Goal: Information Seeking & Learning: Learn about a topic

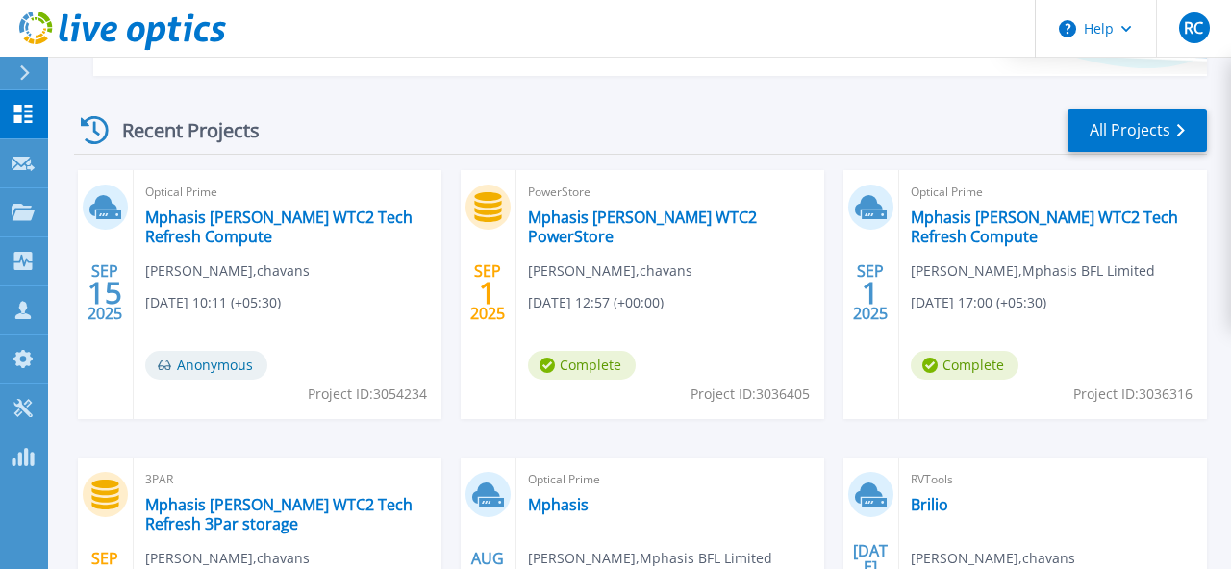
scroll to position [572, 0]
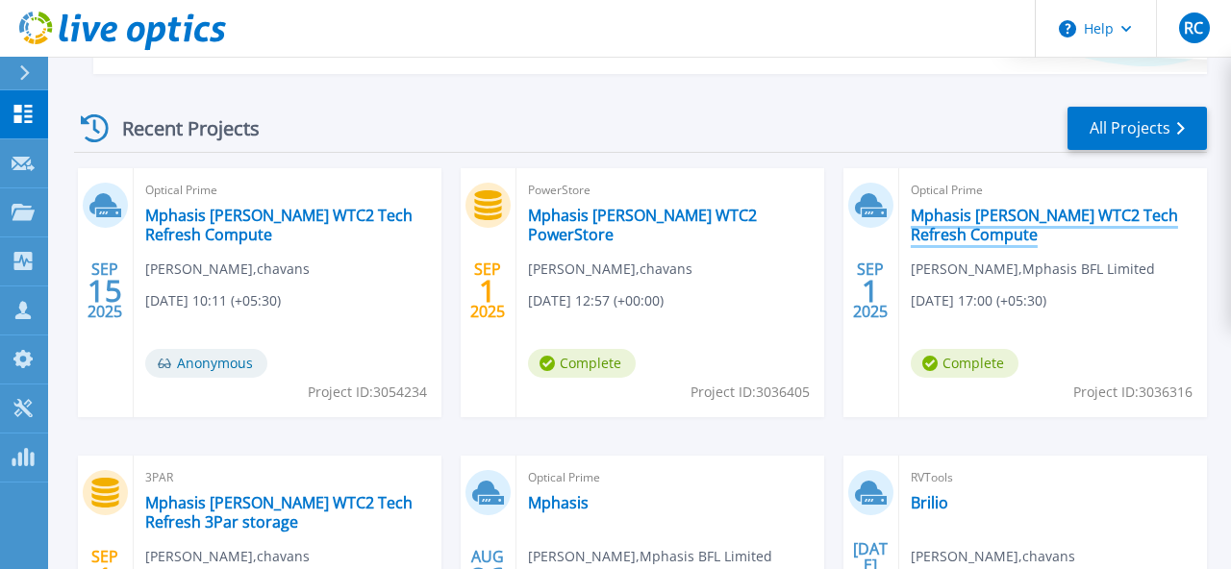
click at [963, 229] on link "Mphasis [PERSON_NAME] WTC2 Tech Refresh Compute" at bounding box center [1053, 225] width 285 height 38
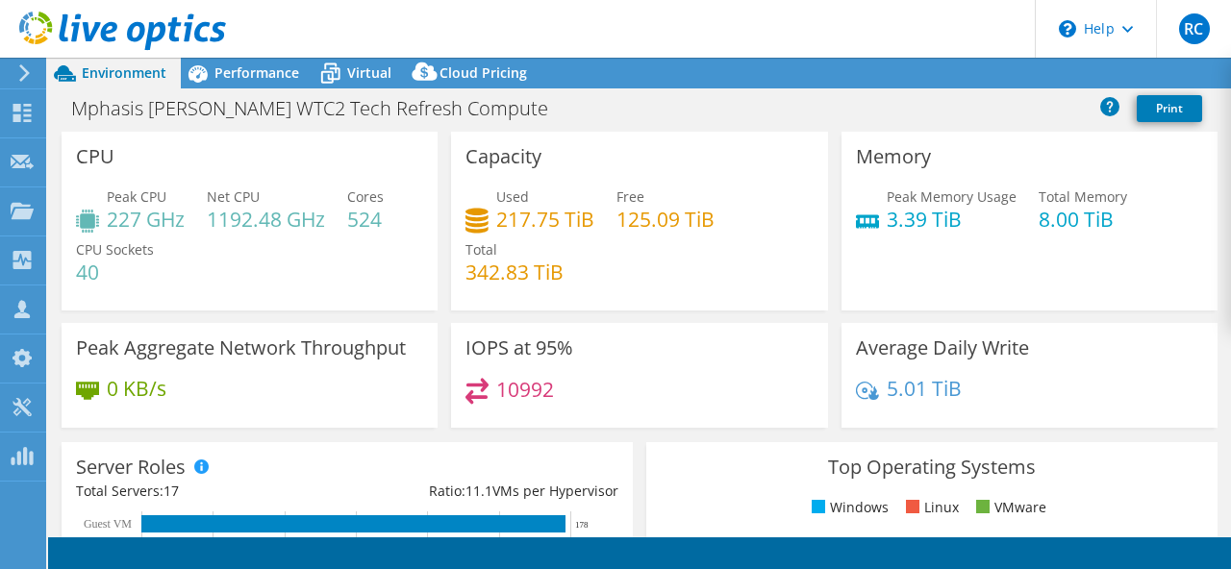
select select "USD"
select select "[GEOGRAPHIC_DATA]"
select select "INR"
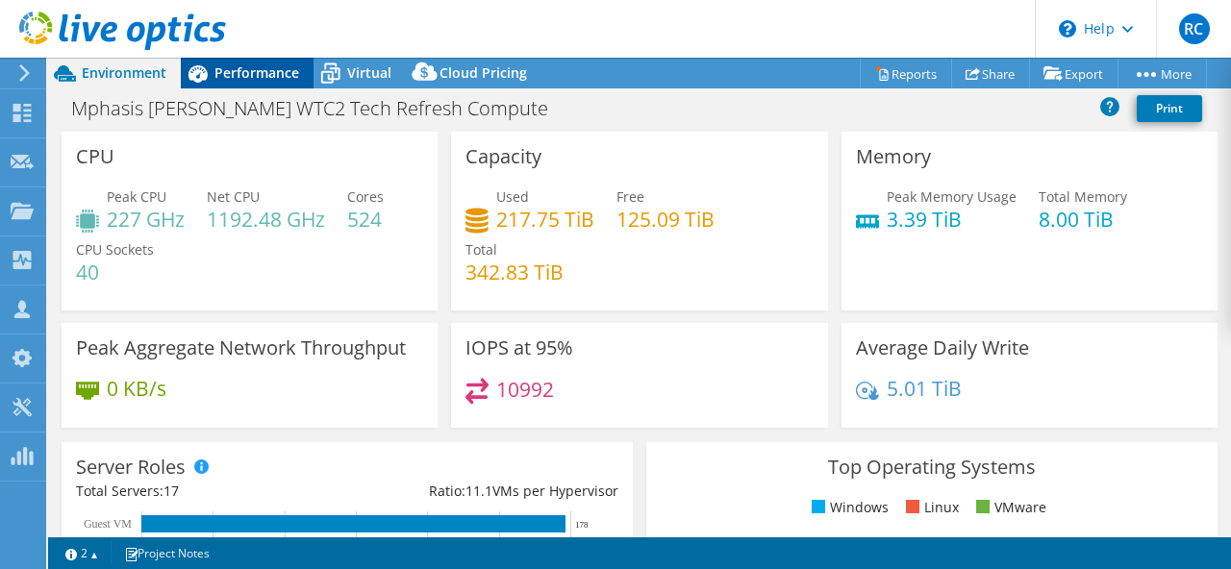
click at [248, 76] on span "Performance" at bounding box center [256, 72] width 85 height 18
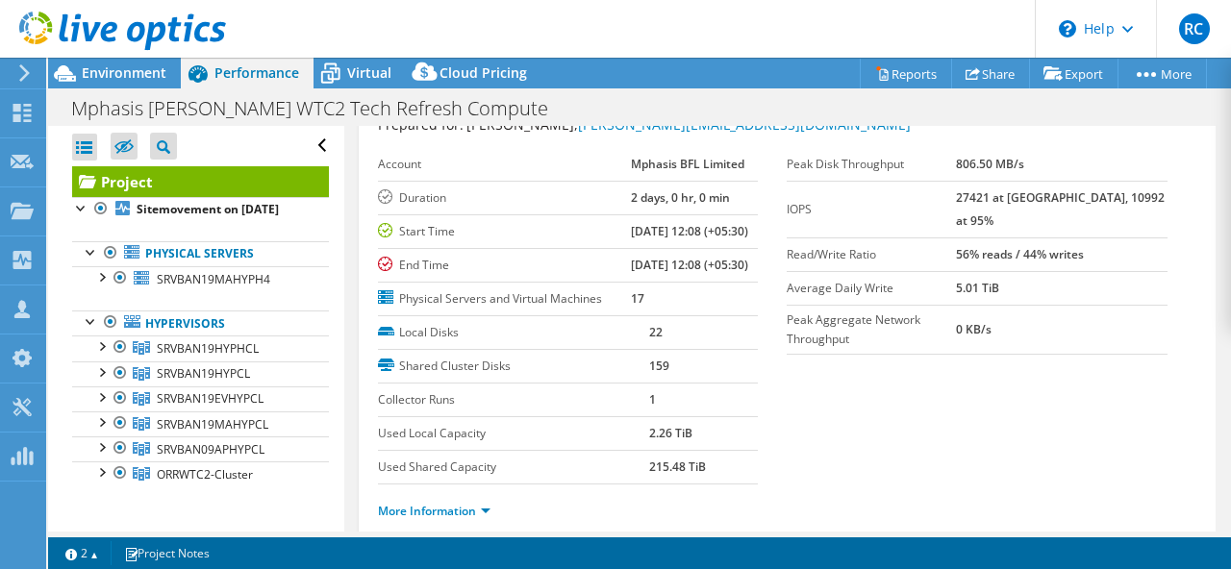
scroll to position [96, 0]
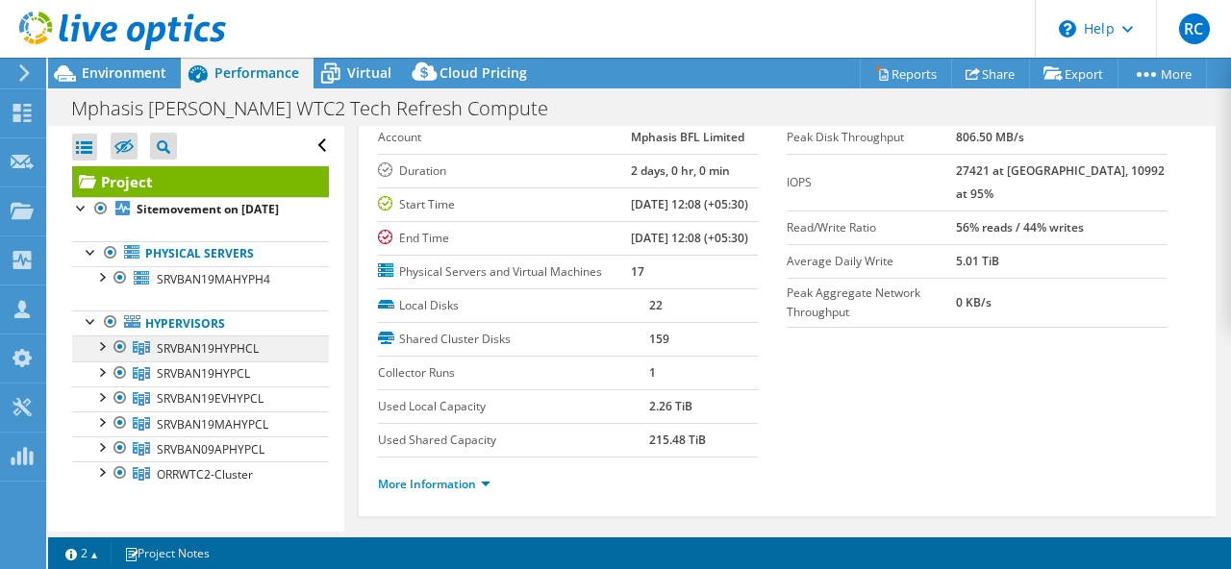
click at [224, 351] on span "SRVBAN19HYPHCL" at bounding box center [208, 348] width 102 height 16
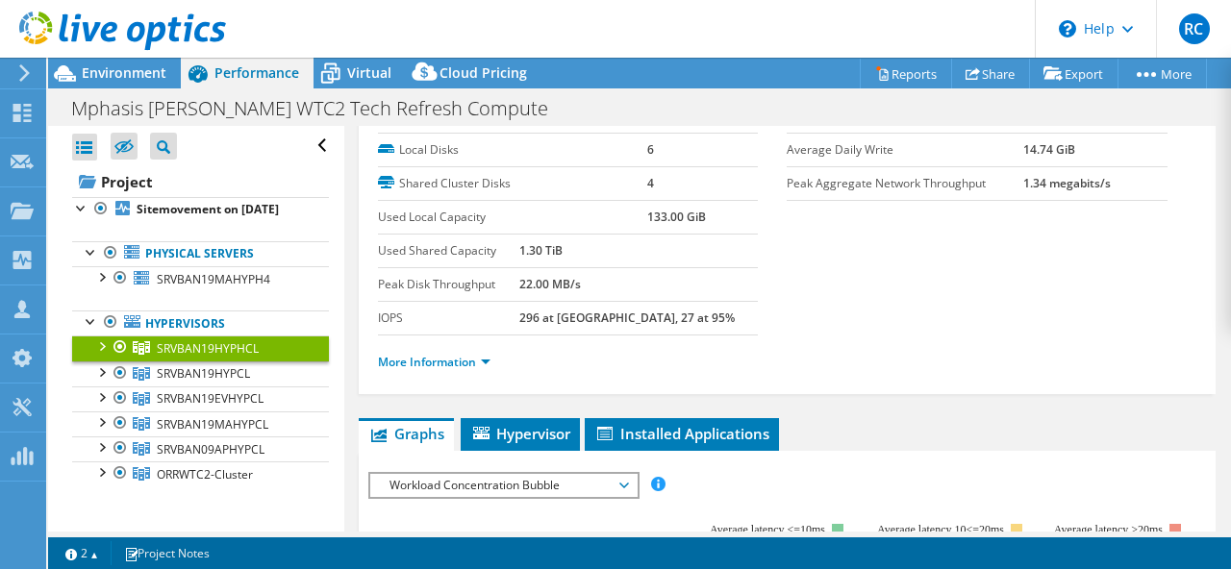
scroll to position [75, 0]
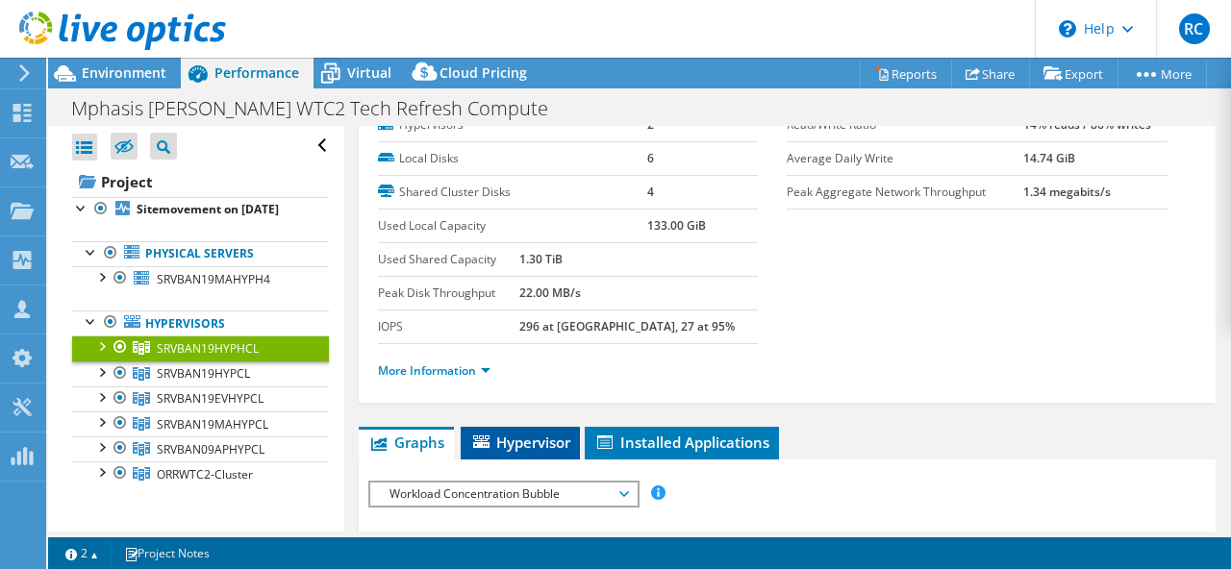
click at [526, 448] on span "Hypervisor" at bounding box center [520, 442] width 100 height 19
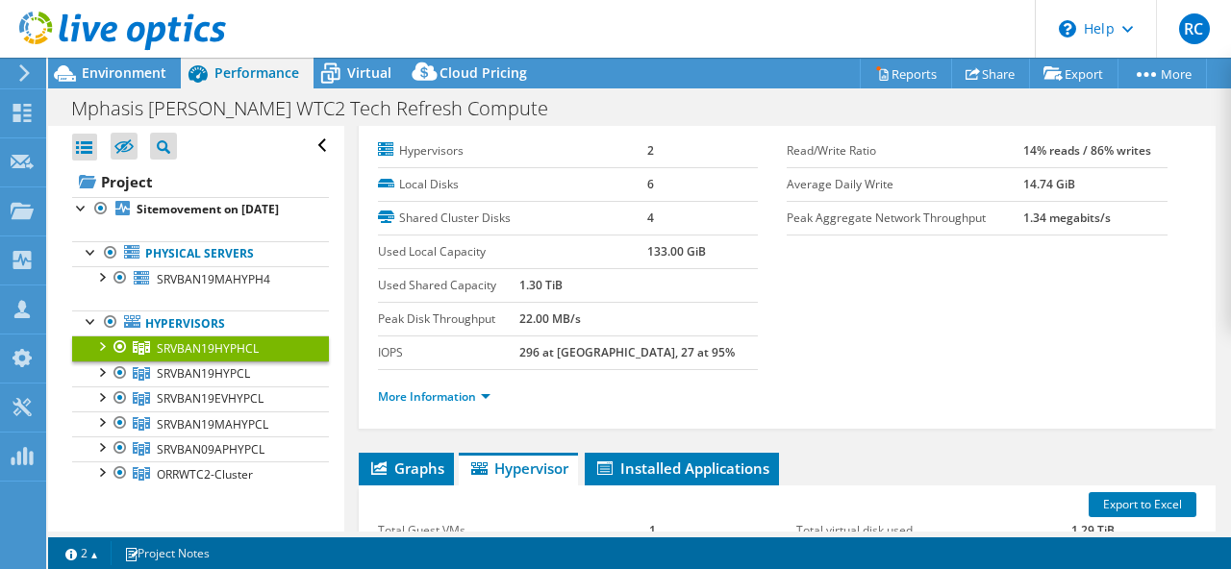
scroll to position [176, 0]
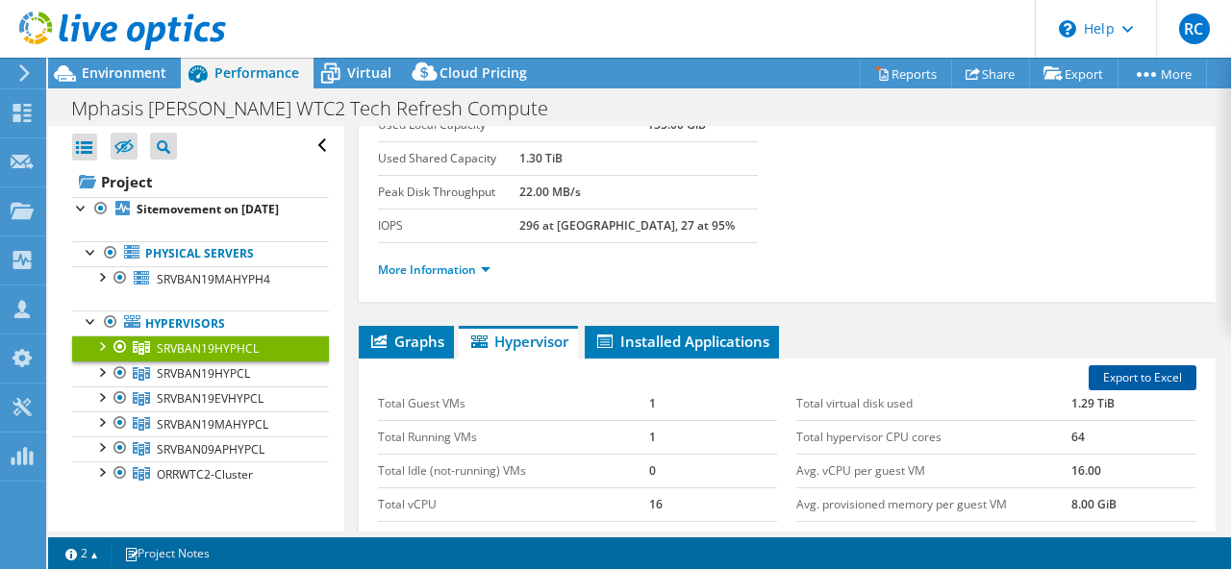
click at [1141, 376] on link "Export to Excel" at bounding box center [1143, 377] width 108 height 25
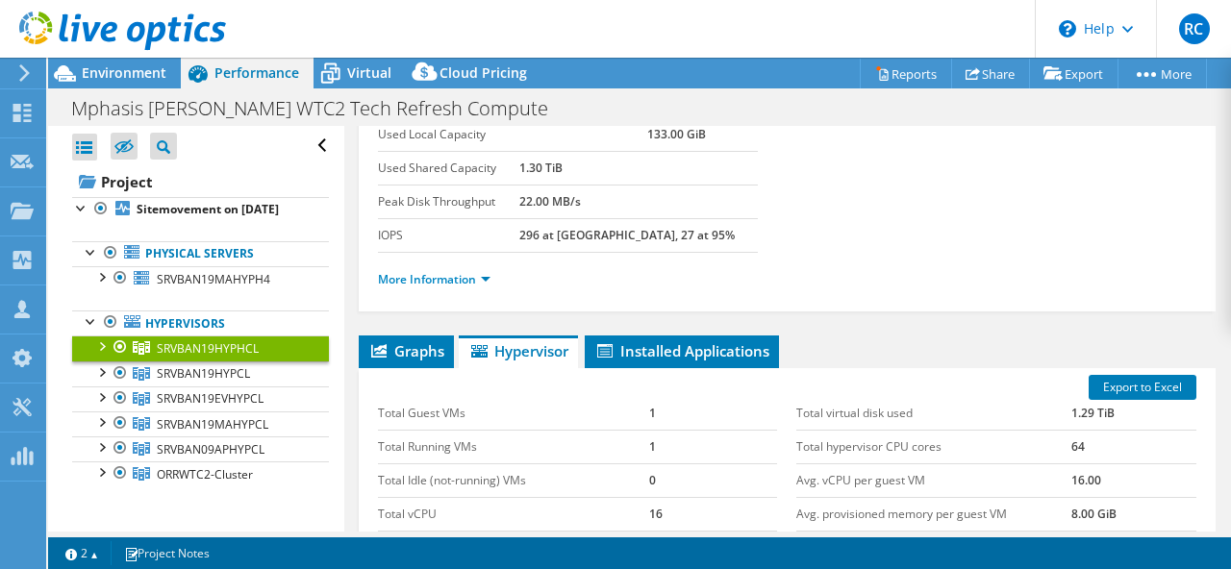
scroll to position [260, 0]
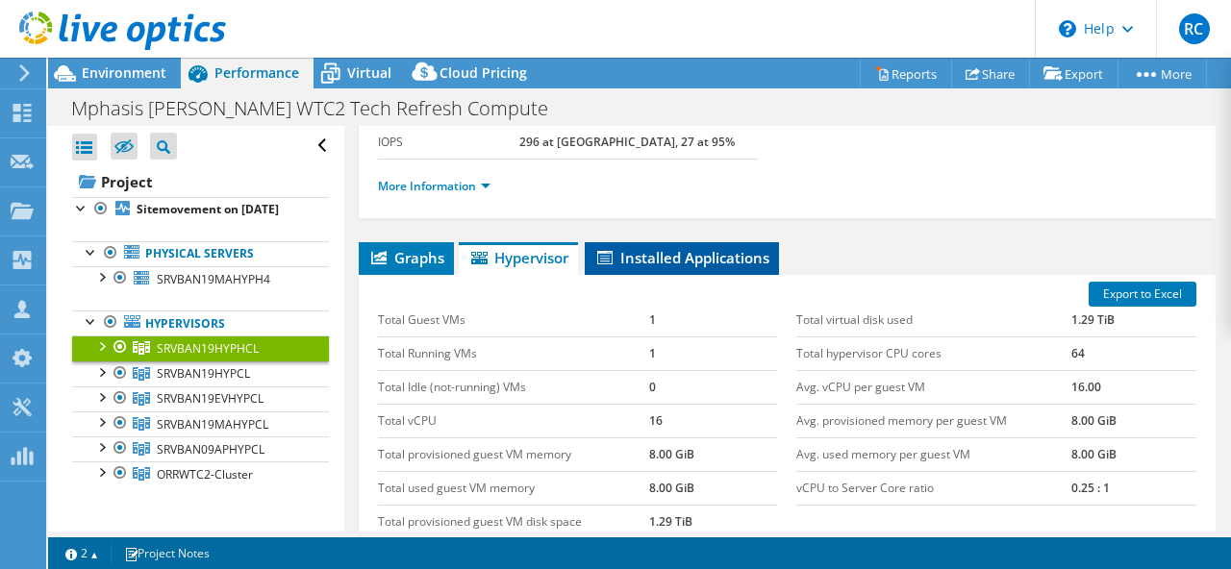
click at [671, 252] on span "Installed Applications" at bounding box center [681, 257] width 175 height 19
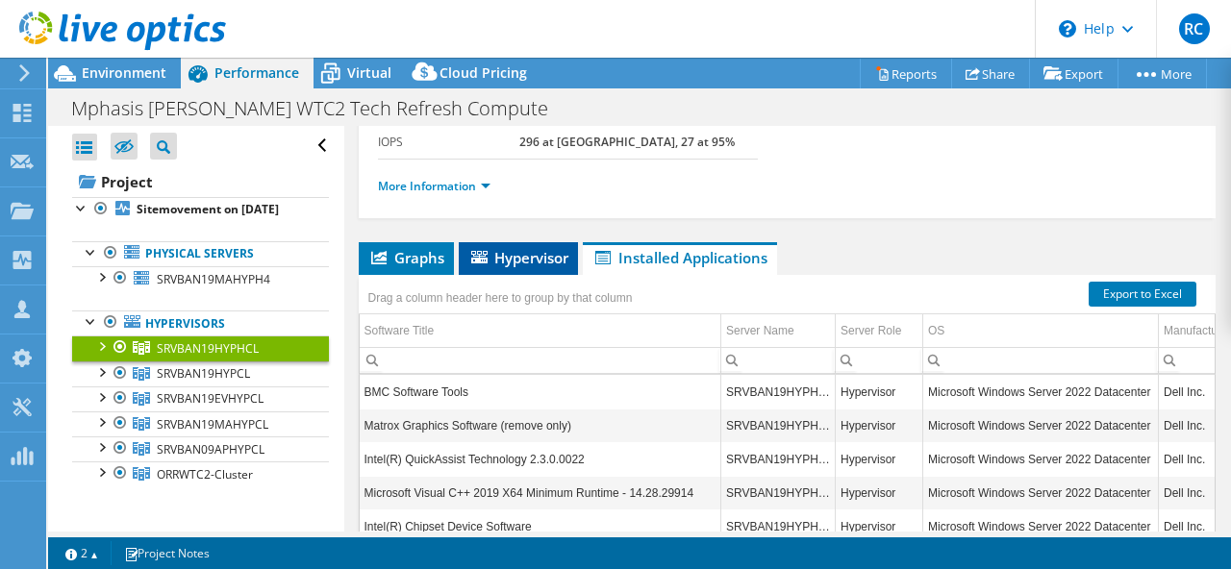
click at [509, 260] on span "Hypervisor" at bounding box center [518, 257] width 100 height 19
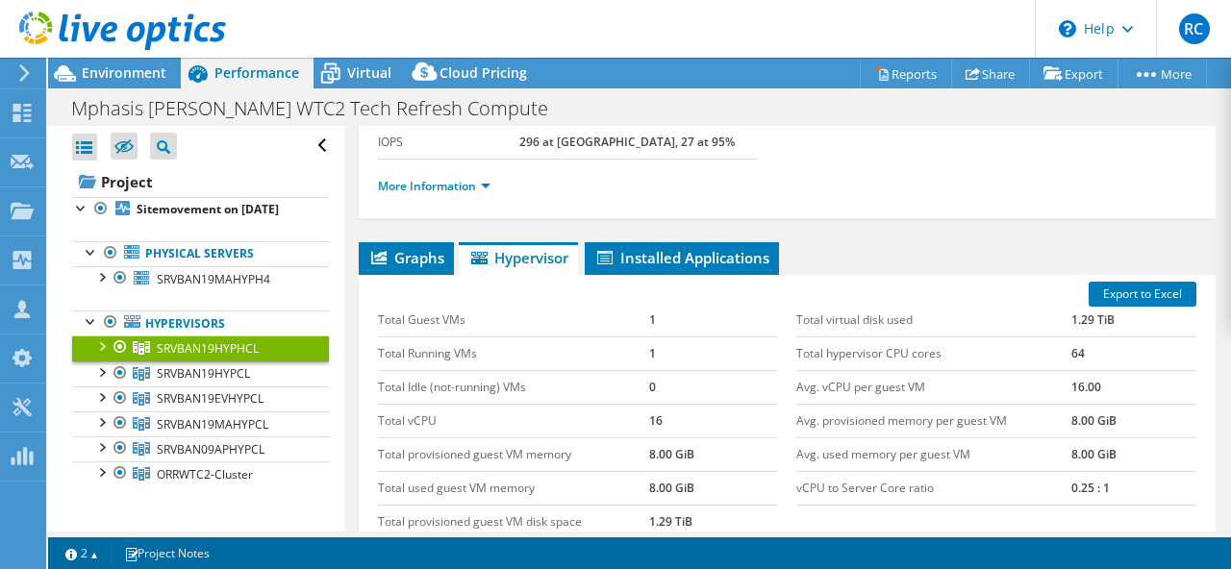
click at [100, 347] on div at bounding box center [100, 345] width 19 height 19
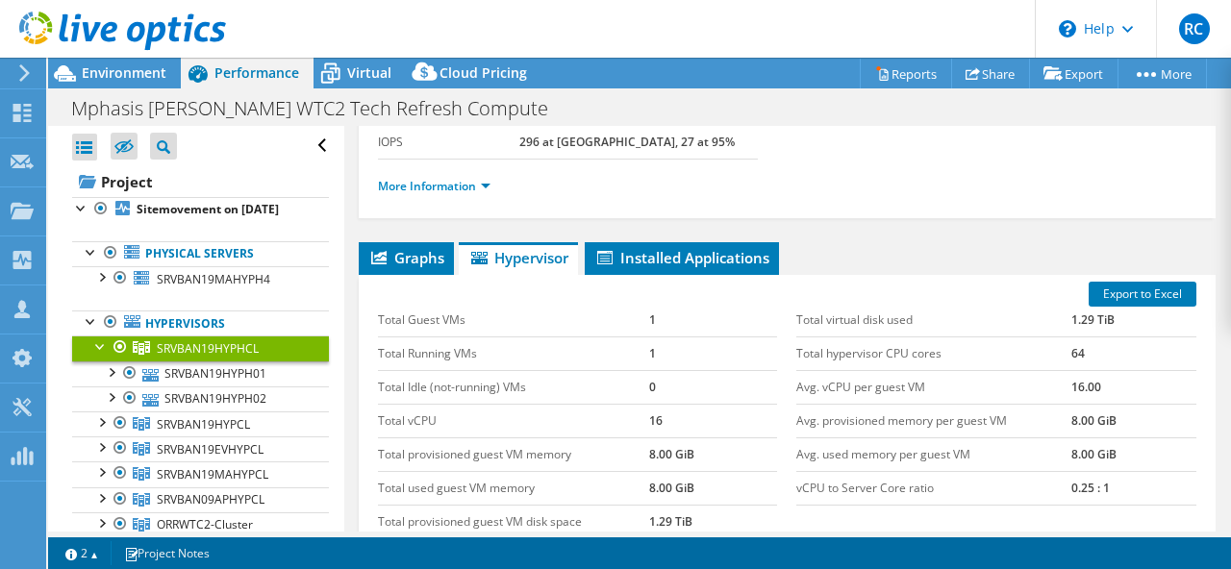
click at [100, 347] on div at bounding box center [100, 345] width 19 height 19
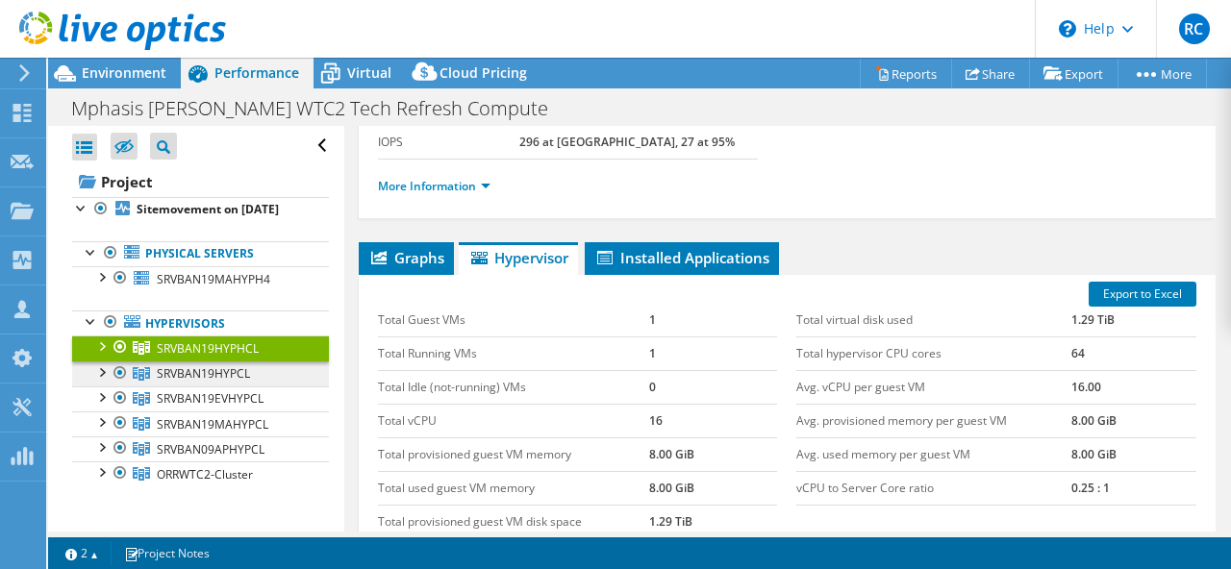
click at [194, 378] on span "SRVBAN19HYPCL" at bounding box center [203, 373] width 93 height 16
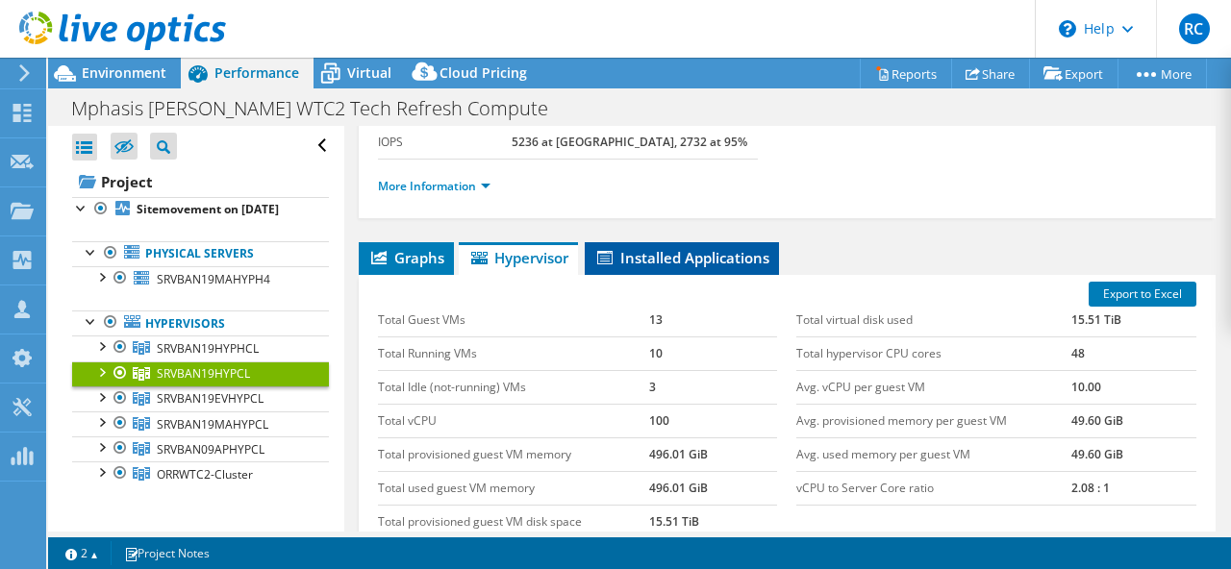
click at [677, 267] on li "Installed Applications" at bounding box center [682, 258] width 194 height 33
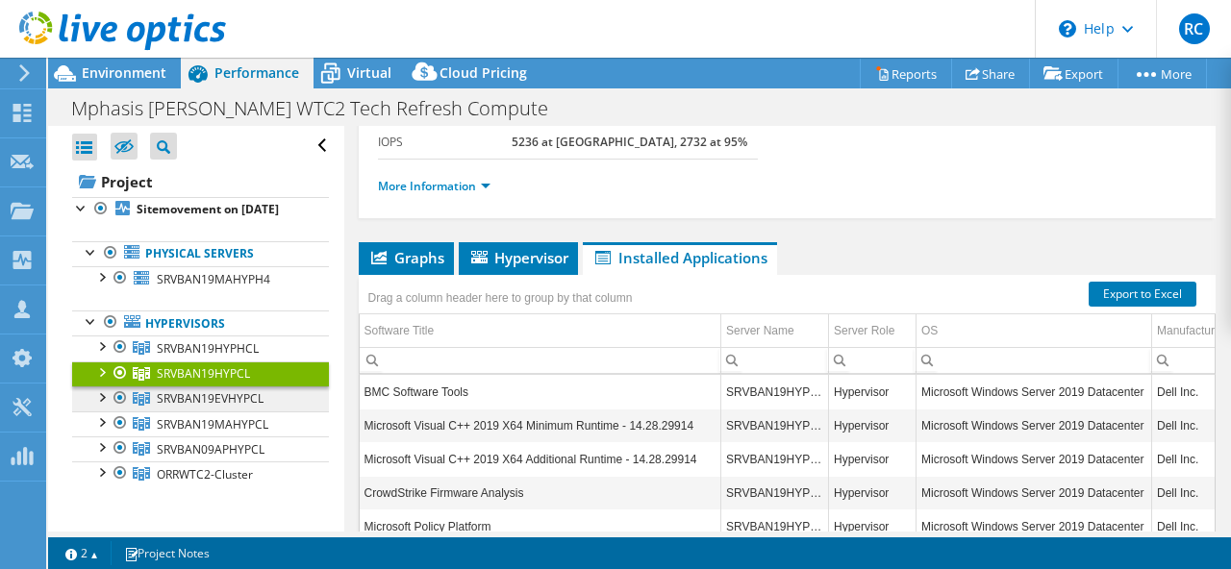
click at [177, 404] on span "SRVBAN19EVHYPCL" at bounding box center [210, 398] width 107 height 16
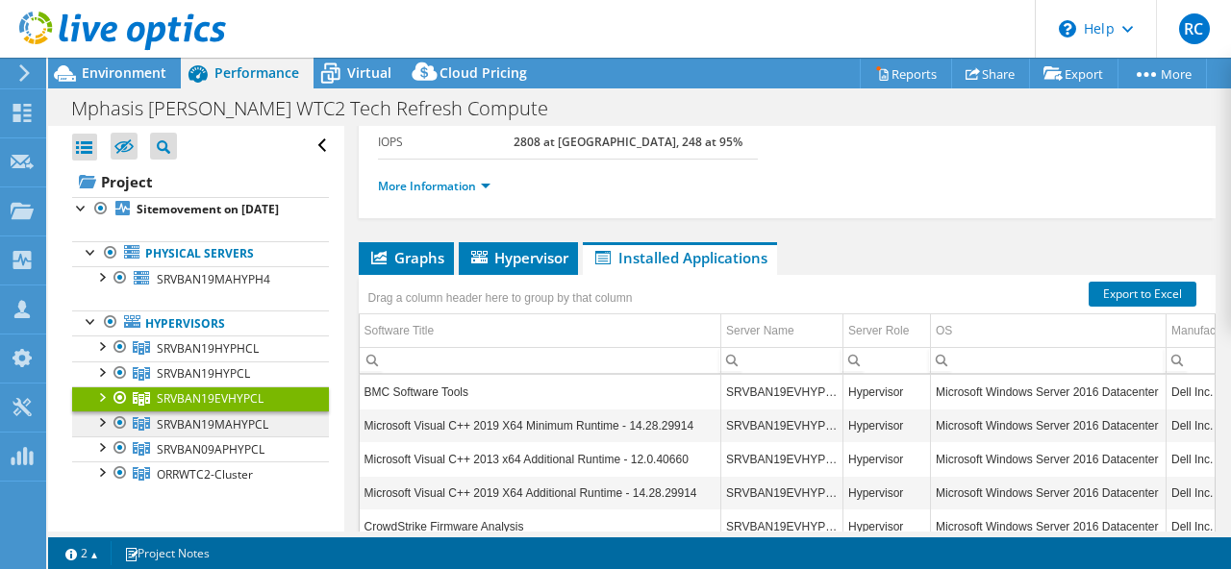
click at [178, 418] on span "SRVBAN19MAHYPCL" at bounding box center [213, 424] width 112 height 16
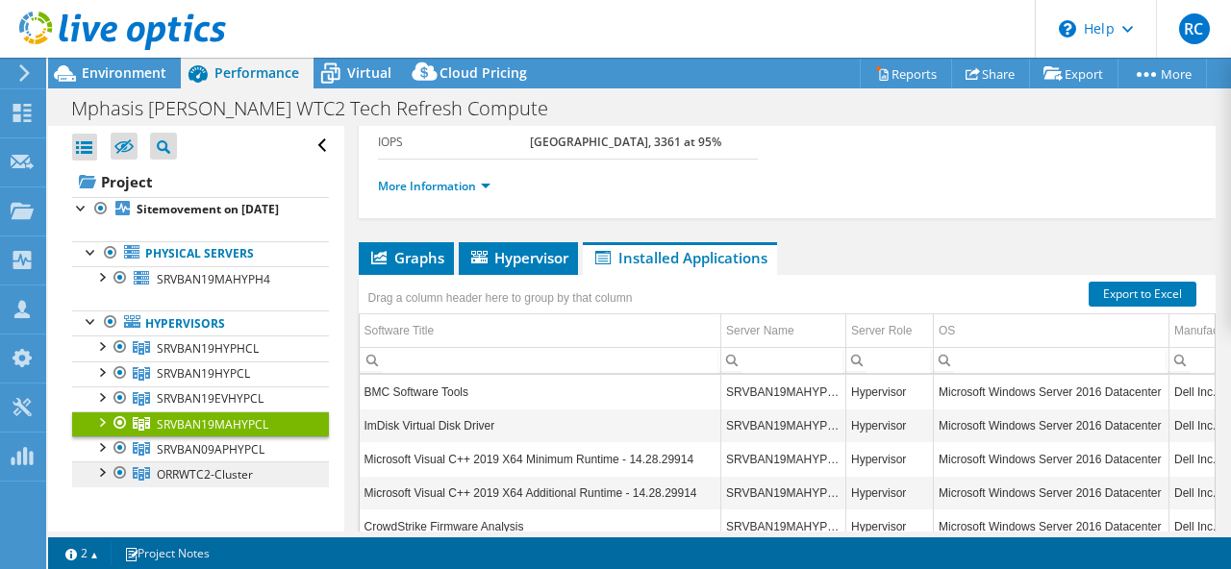
click at [184, 466] on span "ORRWTC2-Cluster" at bounding box center [205, 474] width 96 height 16
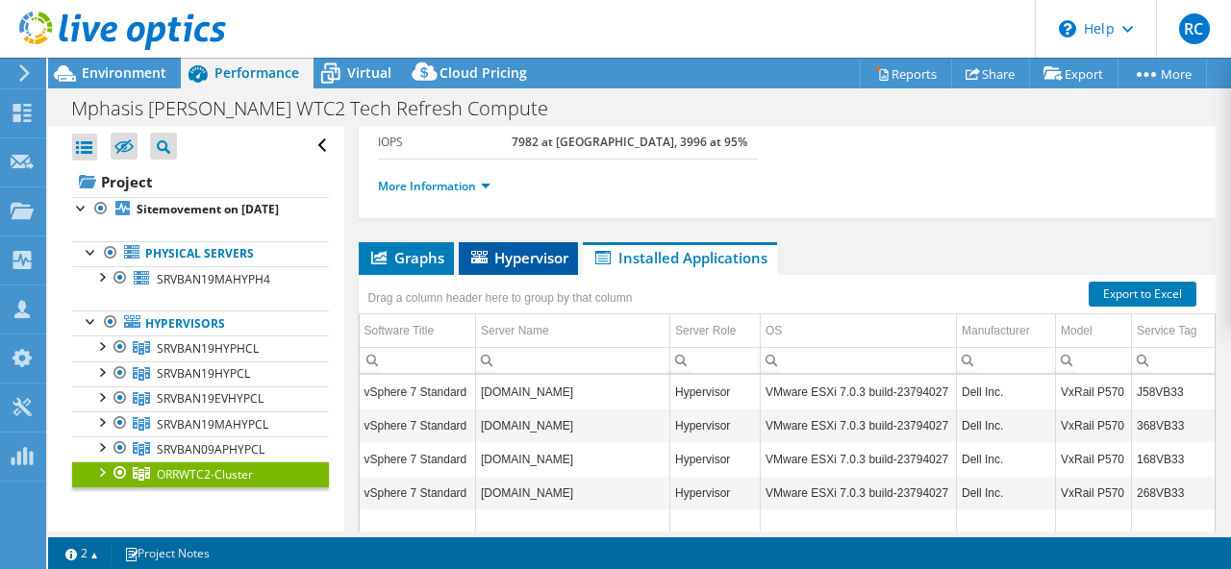
click at [522, 254] on span "Hypervisor" at bounding box center [518, 257] width 100 height 19
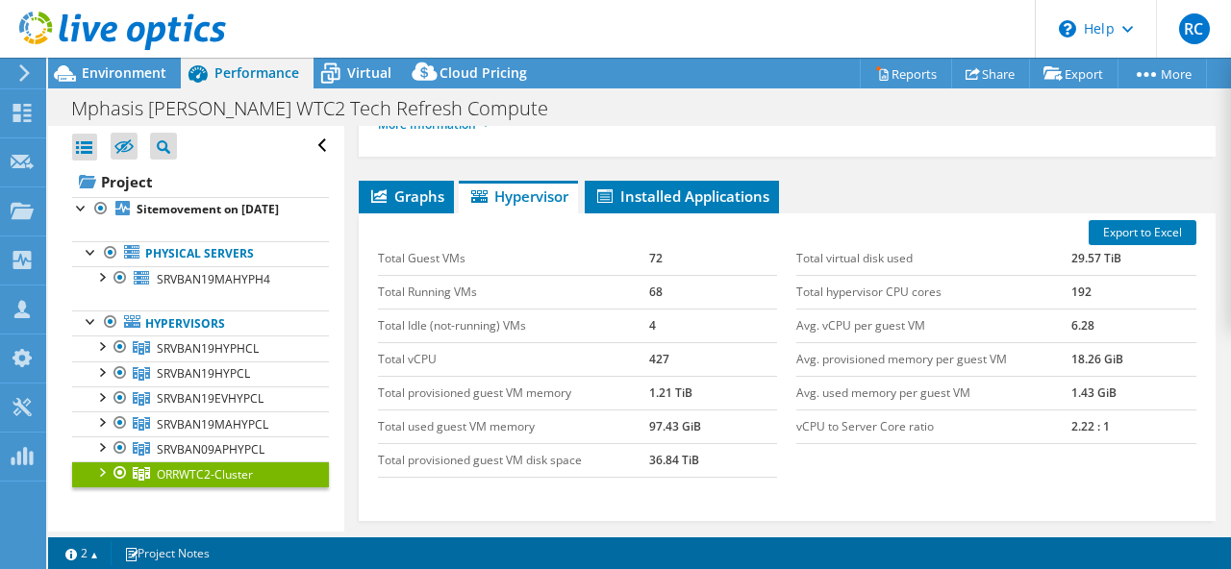
scroll to position [329, 0]
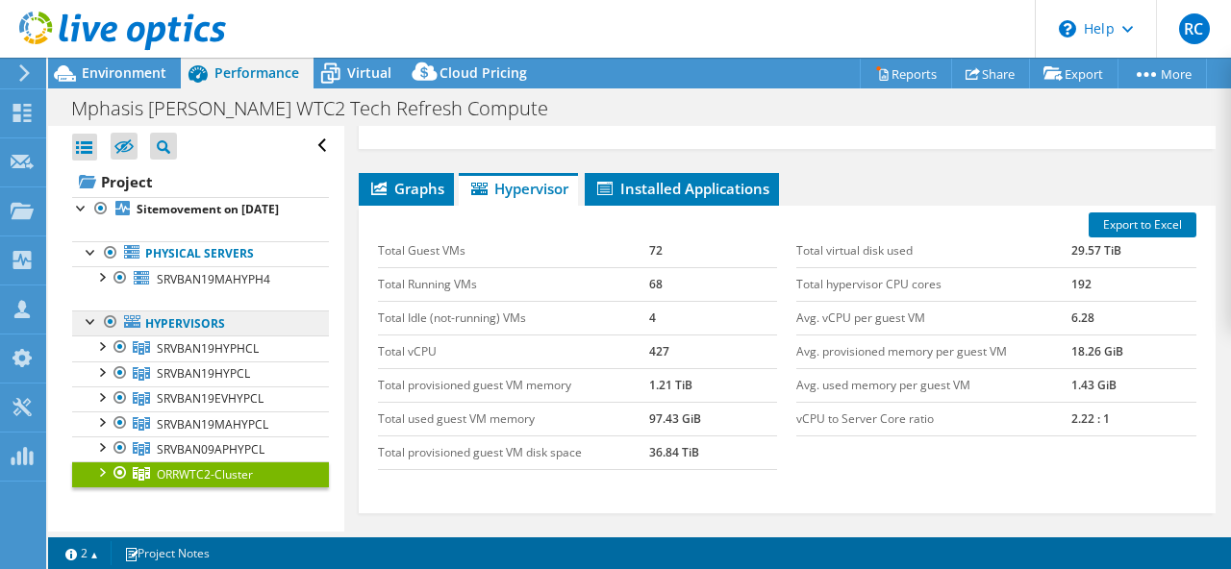
click at [209, 330] on link "Hypervisors" at bounding box center [200, 323] width 257 height 25
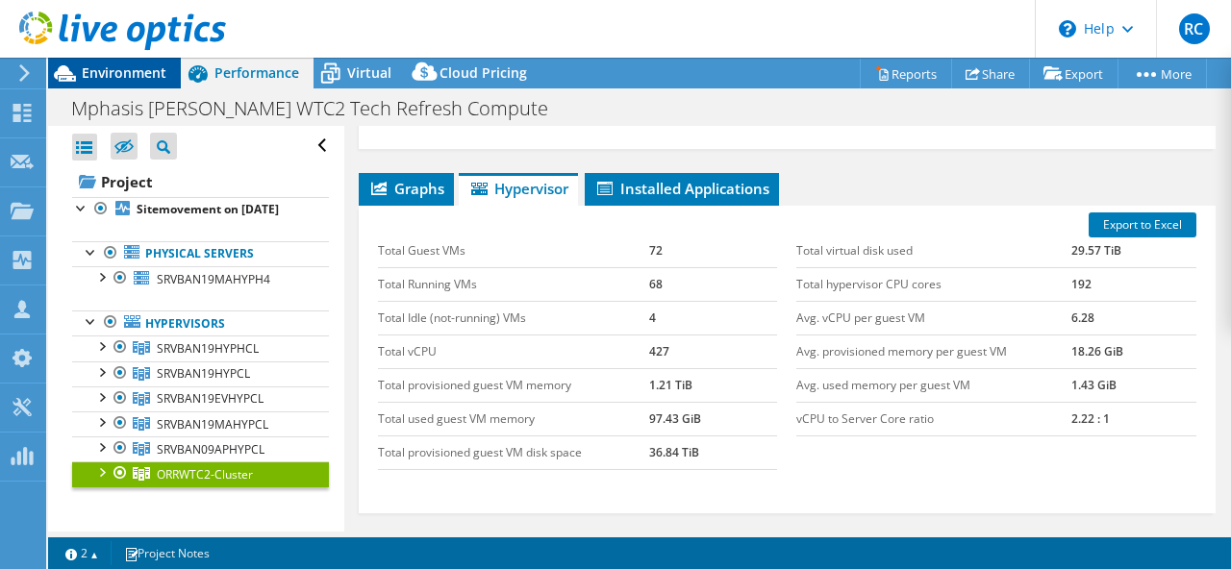
click at [114, 77] on span "Environment" at bounding box center [124, 72] width 85 height 18
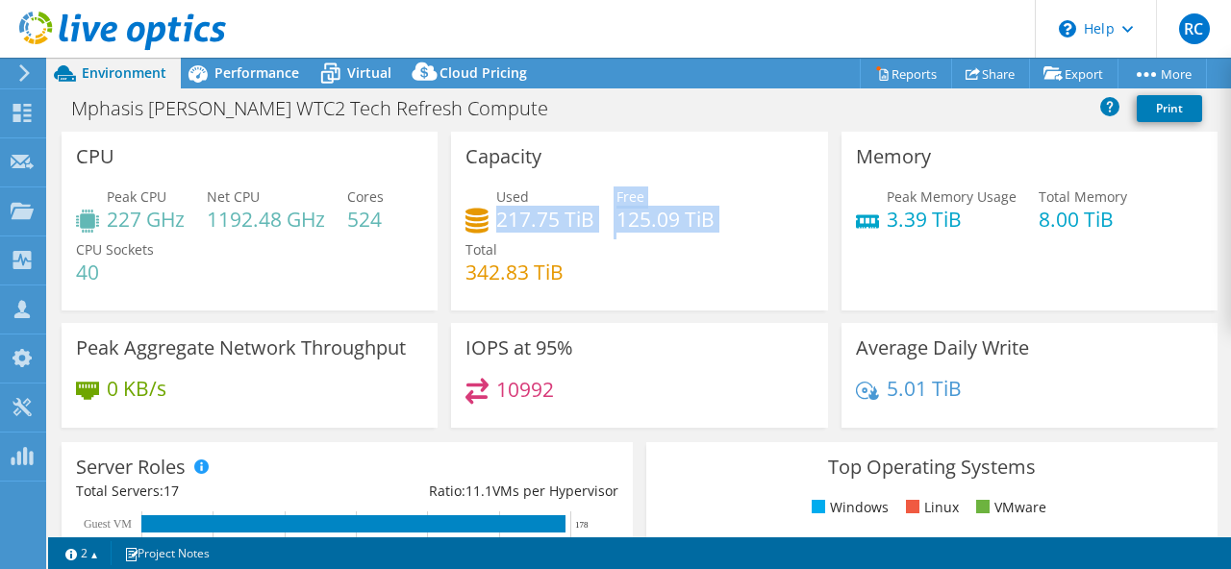
drag, startPoint x: 502, startPoint y: 221, endPoint x: 766, endPoint y: 232, distance: 263.7
click at [766, 232] on div "Used 217.75 TiB Free 125.09 TiB Total 342.83 TiB" at bounding box center [638, 244] width 347 height 115
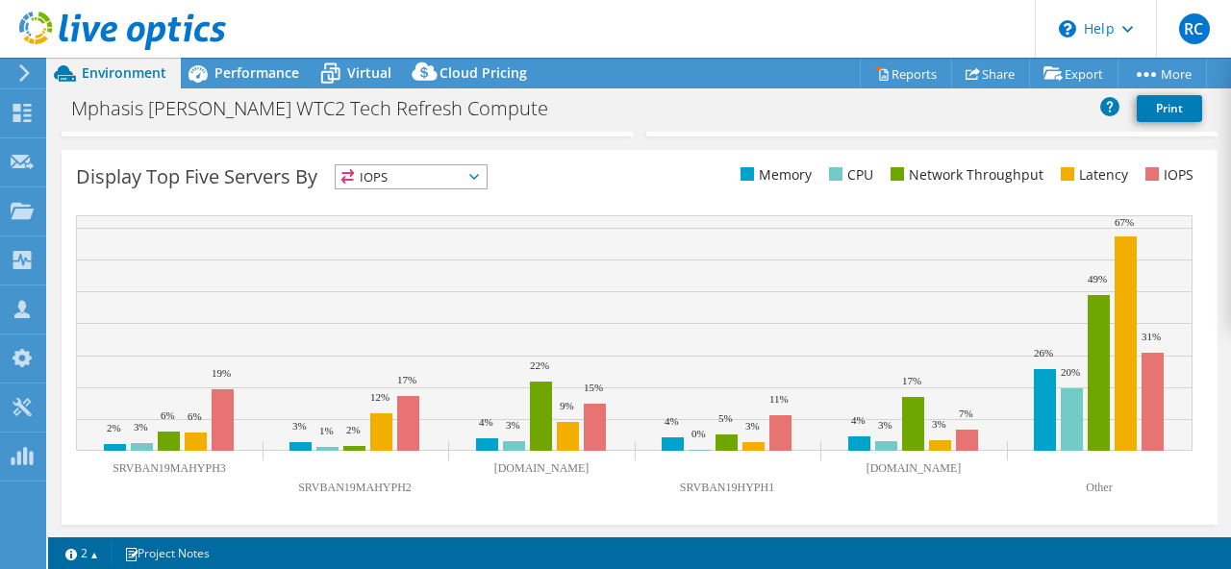
scroll to position [0, 0]
